Goal: Task Accomplishment & Management: Manage account settings

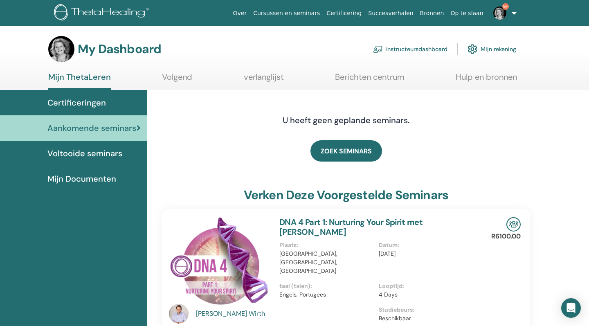
click at [404, 45] on link "Instructeursdashboard" at bounding box center [410, 49] width 74 height 18
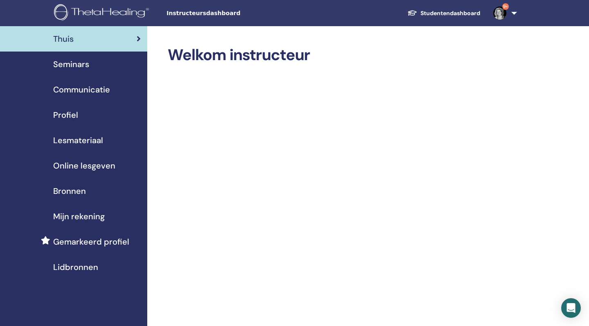
click at [82, 62] on span "Seminars" at bounding box center [71, 64] width 36 height 12
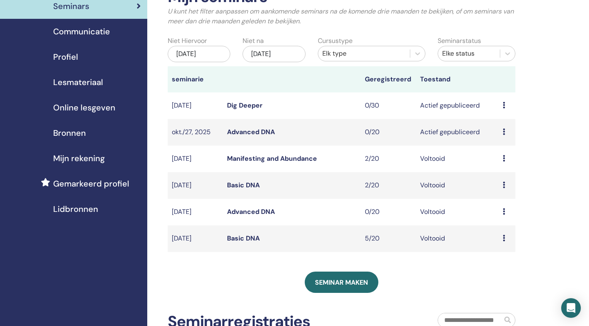
scroll to position [65, 0]
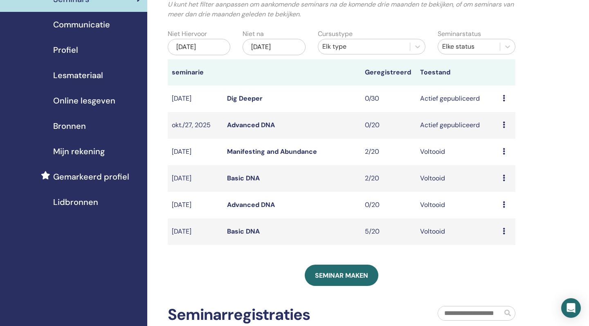
click at [243, 121] on link "Advanced DNA" at bounding box center [251, 125] width 48 height 9
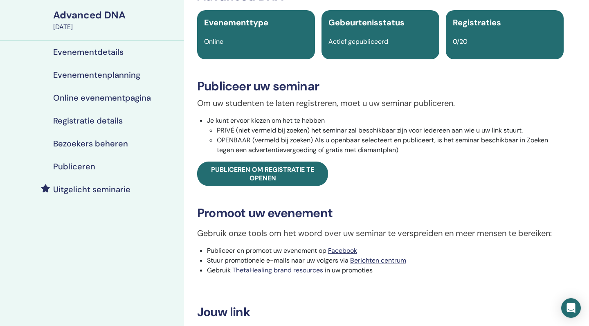
scroll to position [60, 0]
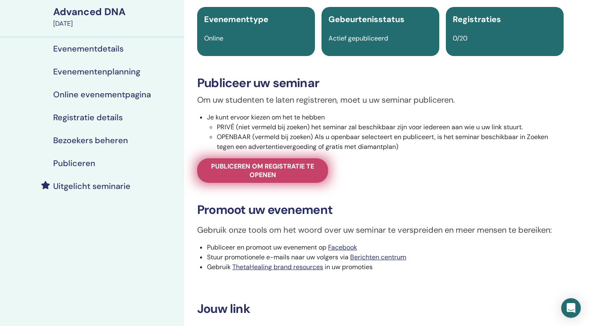
click at [300, 170] on span "Publiceren om registratie te openen" at bounding box center [262, 170] width 110 height 17
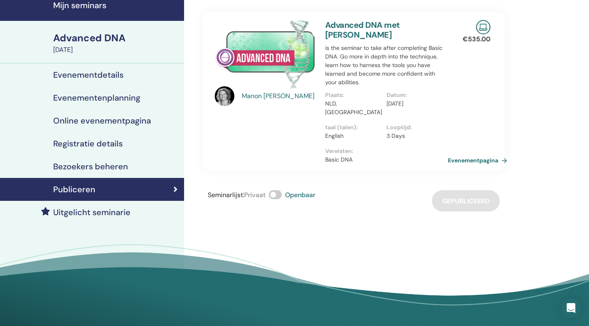
scroll to position [34, 0]
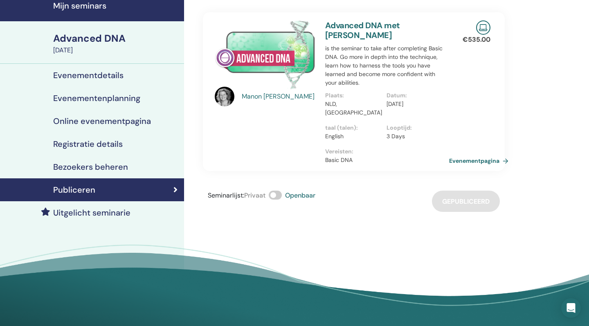
click at [494, 155] on link "Evenementpagina" at bounding box center [480, 161] width 63 height 12
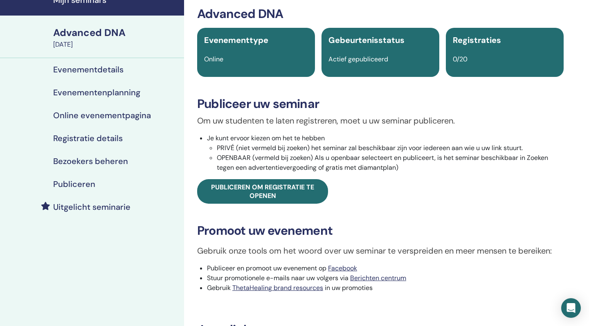
scroll to position [60, 0]
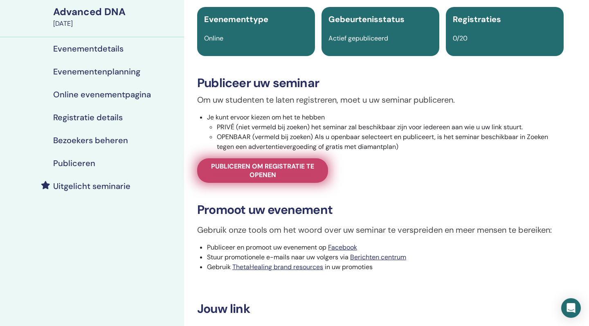
click at [276, 168] on span "Publiceren om registratie te openen" at bounding box center [262, 170] width 110 height 17
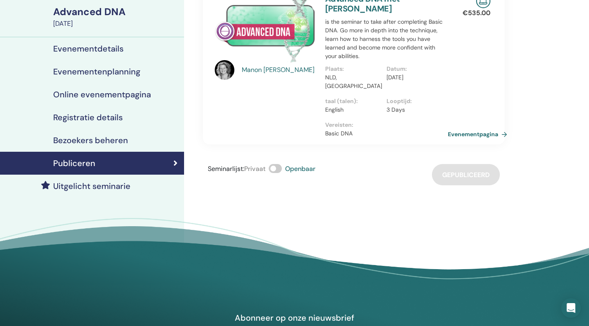
click at [307, 164] on span "Openbaar" at bounding box center [300, 168] width 30 height 9
click at [487, 128] on link "Evenementpagina" at bounding box center [480, 134] width 63 height 12
